Goal: Task Accomplishment & Management: Complete application form

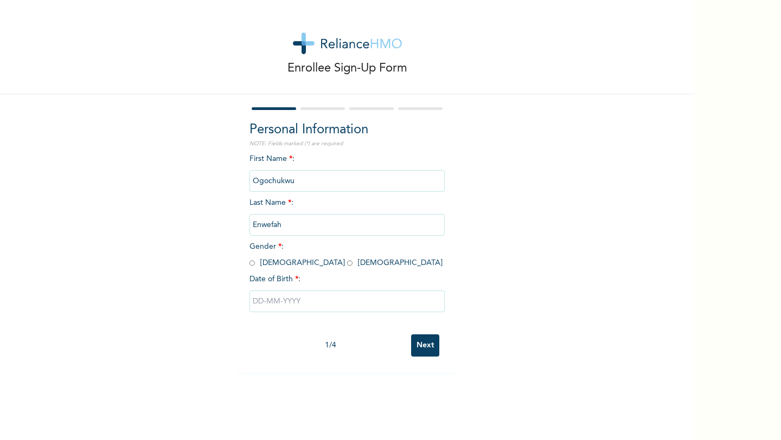
click at [347, 264] on input "radio" at bounding box center [349, 263] width 5 height 10
radio input "true"
click at [291, 300] on input "text" at bounding box center [346, 302] width 195 height 22
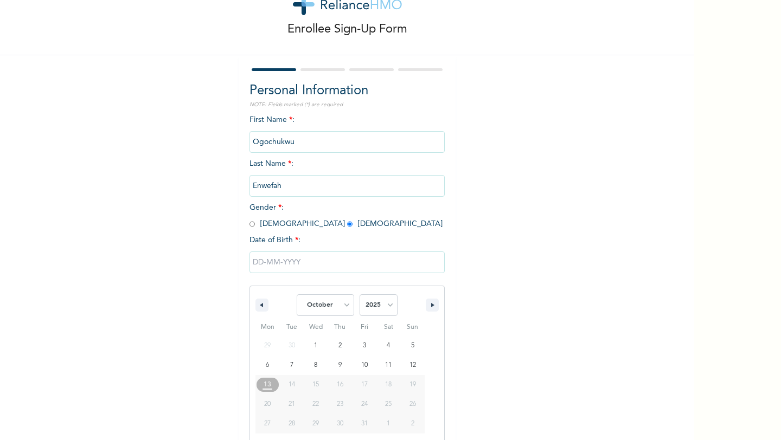
scroll to position [44, 0]
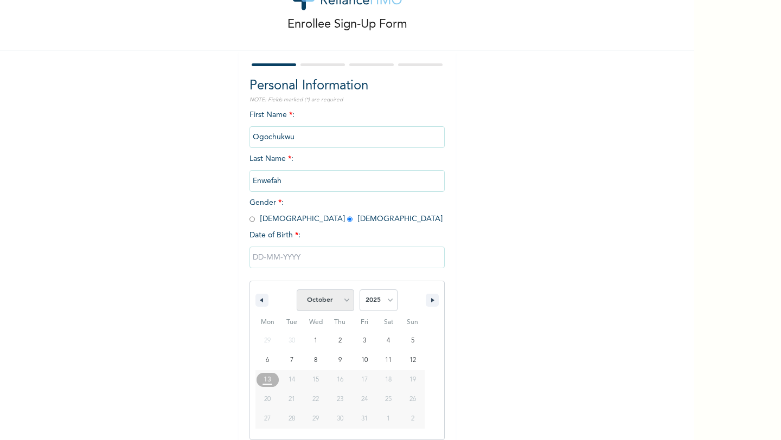
click at [328, 303] on select "January February March April May June July August September October November De…" at bounding box center [324, 300] width 57 height 22
select select "0"
click at [297, 289] on select "January February March April May June July August September October November De…" at bounding box center [324, 300] width 57 height 22
click at [387, 299] on select "2025 2024 2023 2022 2021 2020 2019 2018 2017 2016 2015 2014 2013 2012 2011 2010…" at bounding box center [378, 300] width 38 height 22
select select "1991"
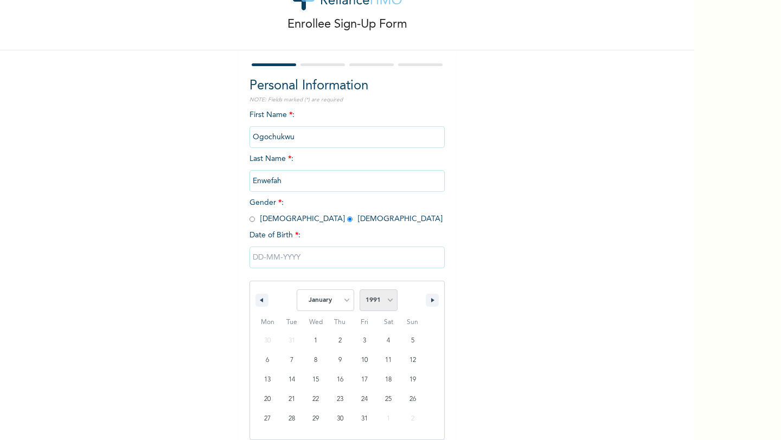
click at [359, 289] on select "2025 2024 2023 2022 2021 2020 2019 2018 2017 2016 2015 2014 2013 2012 2011 2010…" at bounding box center [378, 300] width 38 height 22
type input "[DATE]"
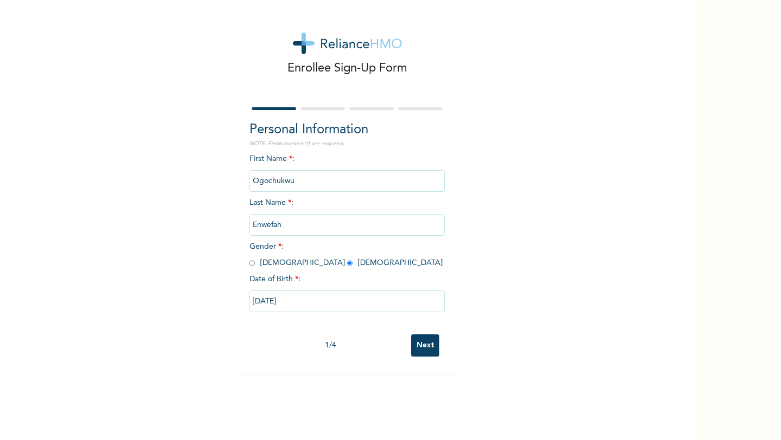
click at [424, 350] on input "Next" at bounding box center [425, 345] width 28 height 22
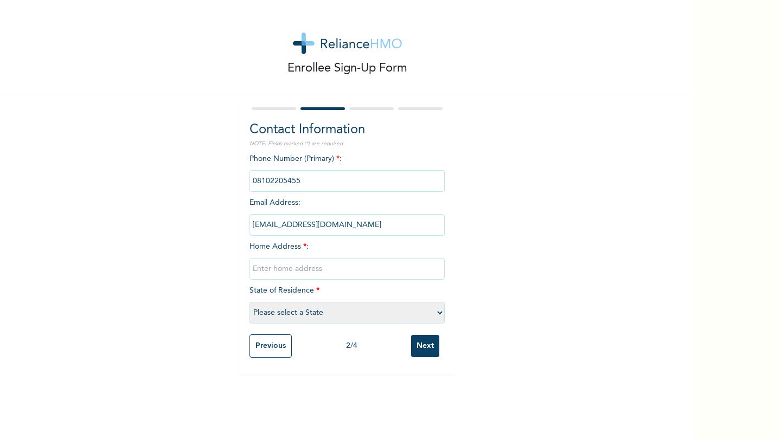
click at [378, 265] on input "text" at bounding box center [346, 269] width 195 height 22
type input "[STREET_ADDRESS]"
click at [314, 312] on select "Please select a State [PERSON_NAME] (FCT) [PERSON_NAME] Ibom [GEOGRAPHIC_DATA] …" at bounding box center [346, 313] width 195 height 22
select select "25"
click at [249, 302] on select "Please select a State [PERSON_NAME] (FCT) [PERSON_NAME] Ibom [GEOGRAPHIC_DATA] …" at bounding box center [346, 313] width 195 height 22
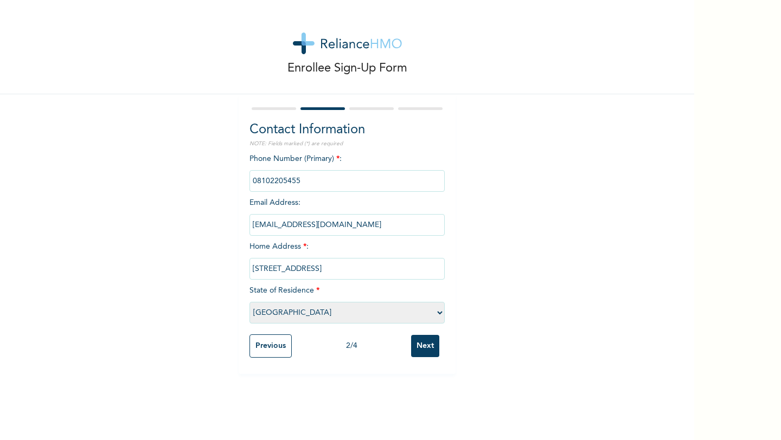
click at [428, 343] on input "Next" at bounding box center [425, 346] width 28 height 22
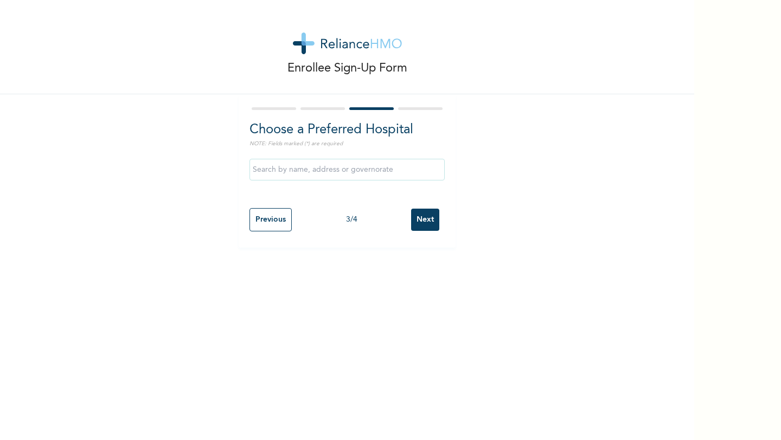
click at [404, 169] on input "text" at bounding box center [346, 170] width 195 height 22
type input "g"
type input "[GEOGRAPHIC_DATA]"
click at [428, 221] on input "Next" at bounding box center [425, 220] width 28 height 22
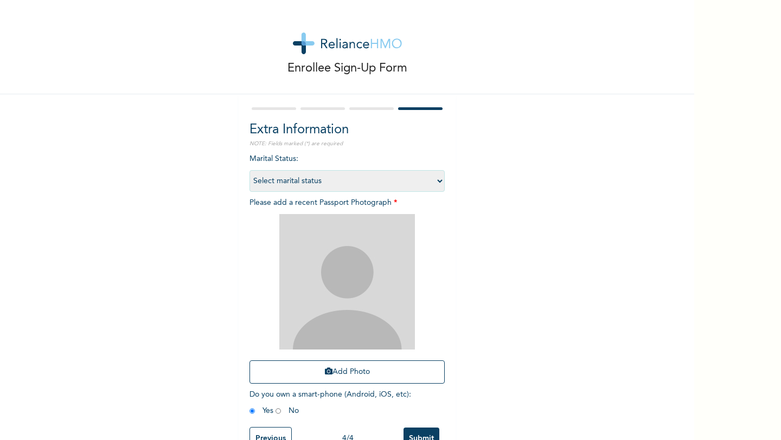
click at [425, 179] on select "Select marital status [DEMOGRAPHIC_DATA] Married [DEMOGRAPHIC_DATA] Widow/[DEMO…" at bounding box center [346, 181] width 195 height 22
select select "2"
click at [249, 170] on select "Select marital status [DEMOGRAPHIC_DATA] Married [DEMOGRAPHIC_DATA] Widow/[DEMO…" at bounding box center [346, 181] width 195 height 22
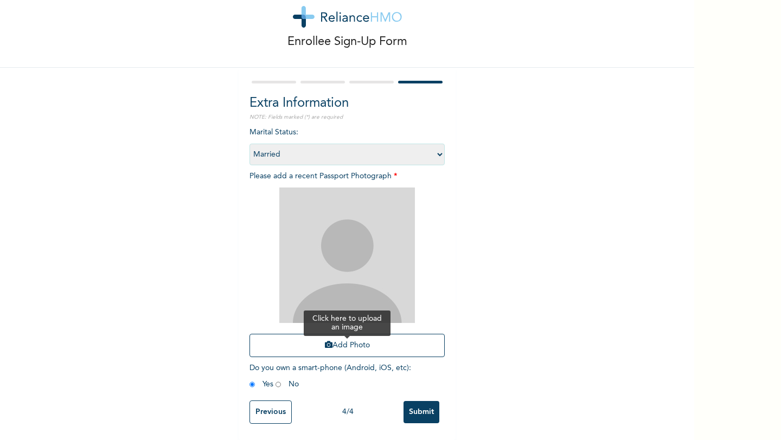
click at [362, 351] on button "Add Photo" at bounding box center [346, 345] width 195 height 23
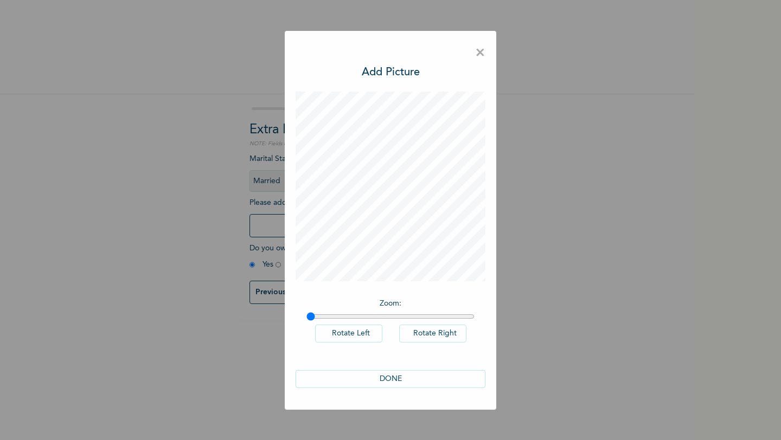
click at [431, 379] on button "DONE" at bounding box center [390, 379] width 190 height 18
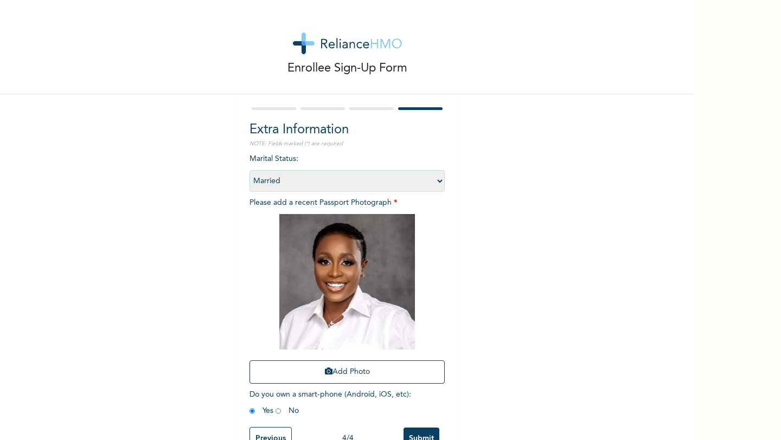
scroll to position [28, 0]
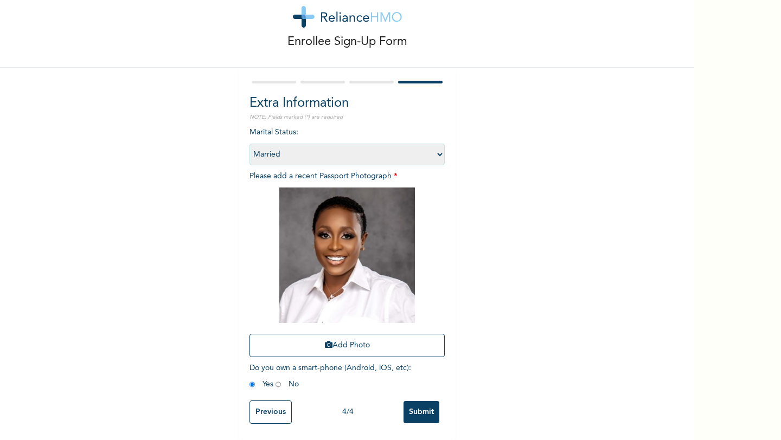
click at [432, 413] on input "Submit" at bounding box center [421, 412] width 36 height 22
